Goal: Task Accomplishment & Management: Manage account settings

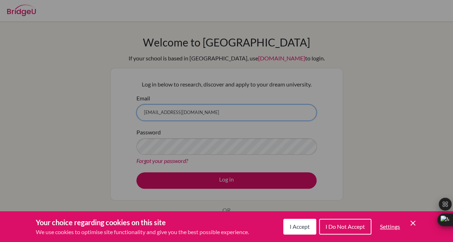
click at [222, 113] on input "[EMAIL_ADDRESS][DOMAIN_NAME]" at bounding box center [226, 113] width 180 height 16
type input "[EMAIL_ADDRESS][DOMAIN_NAME]"
click at [136, 173] on button "Log in" at bounding box center [226, 181] width 180 height 16
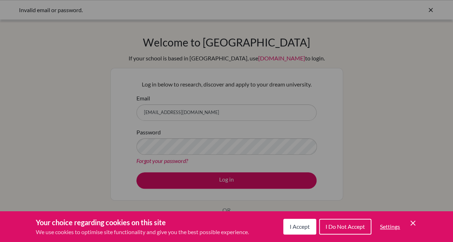
click at [215, 146] on div "Cookie Preferences" at bounding box center [226, 121] width 453 height 242
click at [417, 226] on icon "Cookie Control Close Icon" at bounding box center [412, 223] width 9 height 9
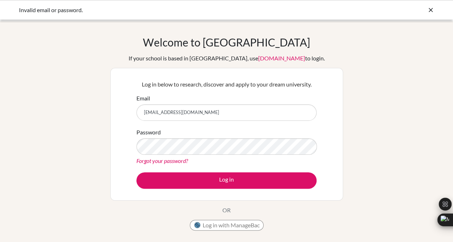
click at [432, 13] on icon at bounding box center [430, 9] width 7 height 7
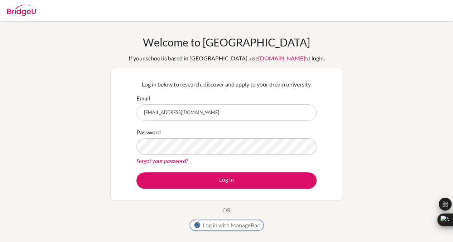
click at [219, 226] on button "Log in with ManageBac" at bounding box center [227, 225] width 74 height 11
